Goal: Transaction & Acquisition: Book appointment/travel/reservation

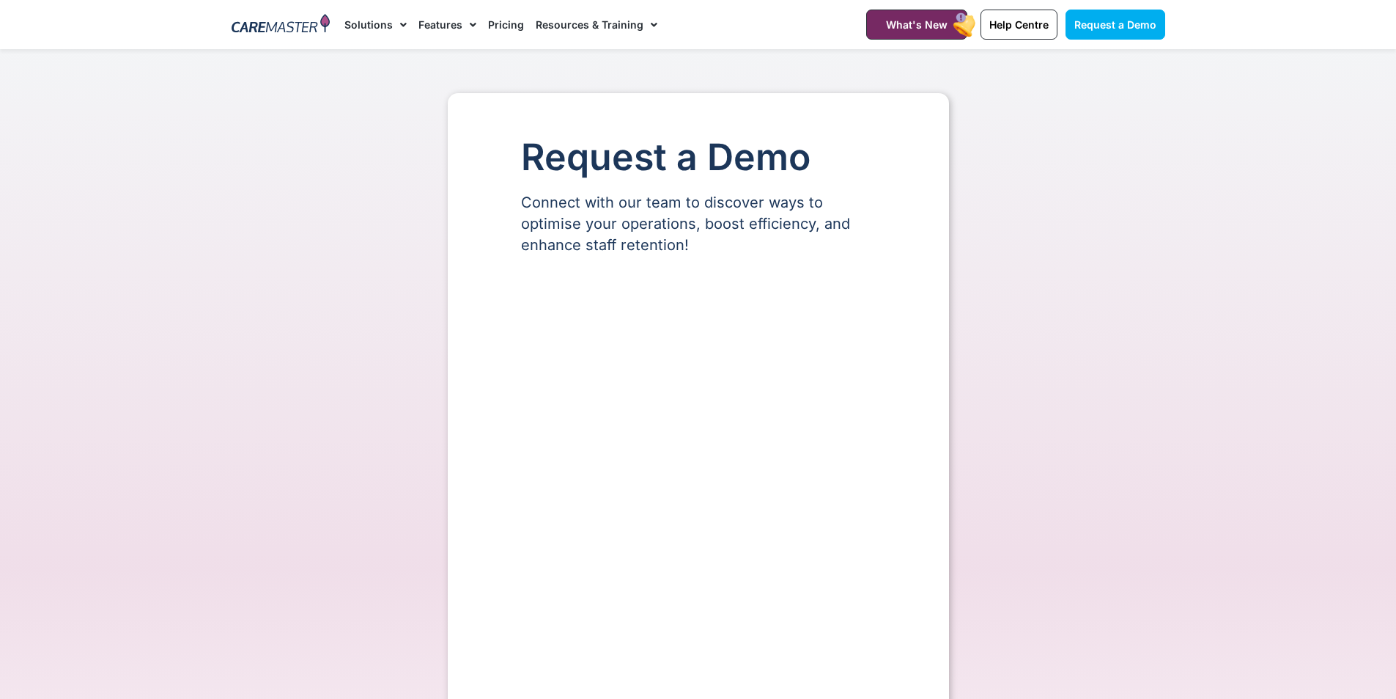
select select "**"
